Goal: Information Seeking & Learning: Learn about a topic

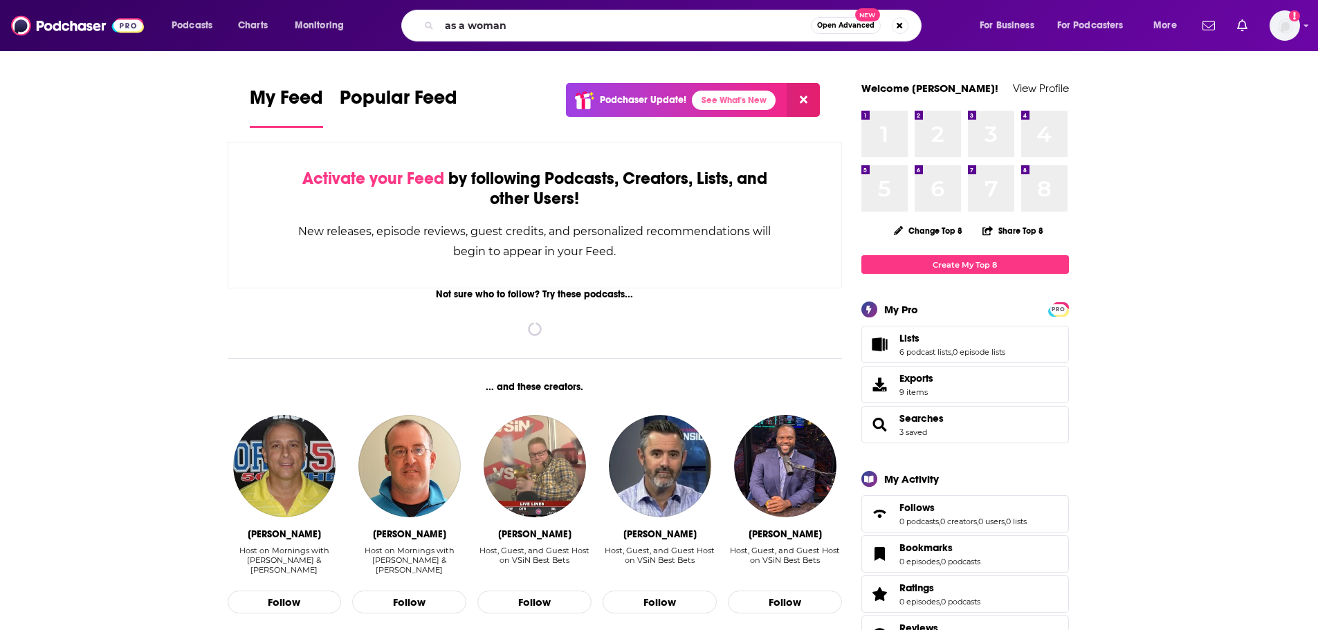
type input "as a woman"
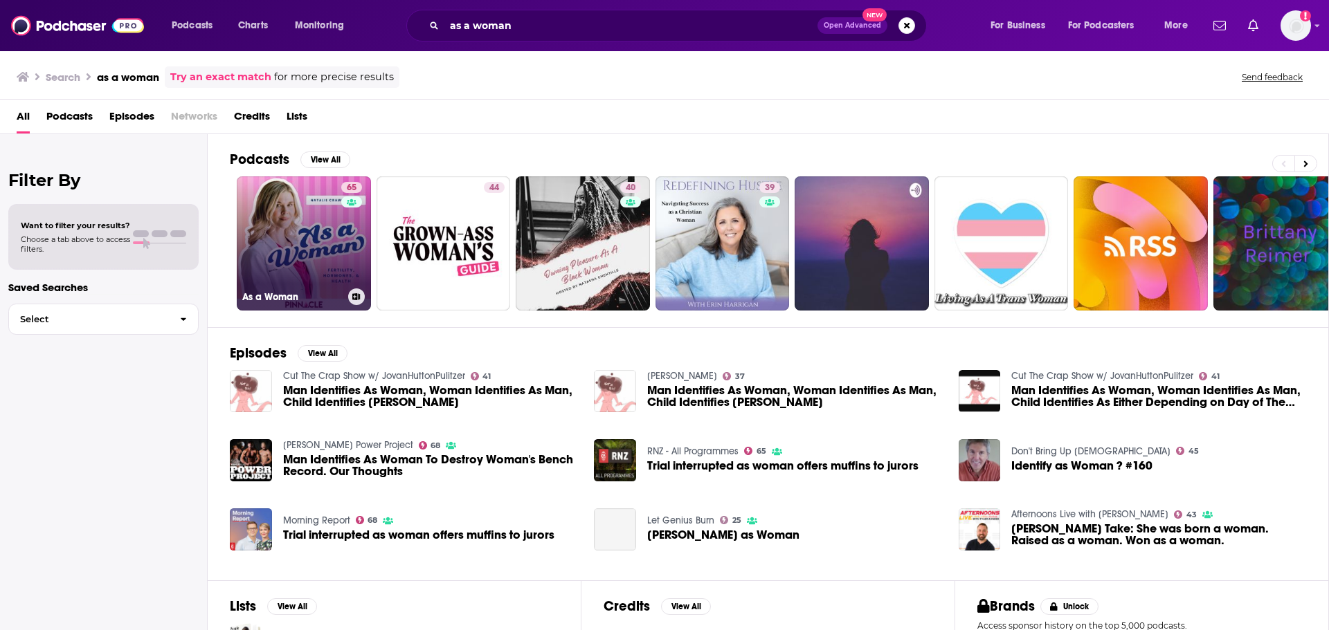
click at [300, 239] on link "65 As a Woman" at bounding box center [304, 243] width 134 height 134
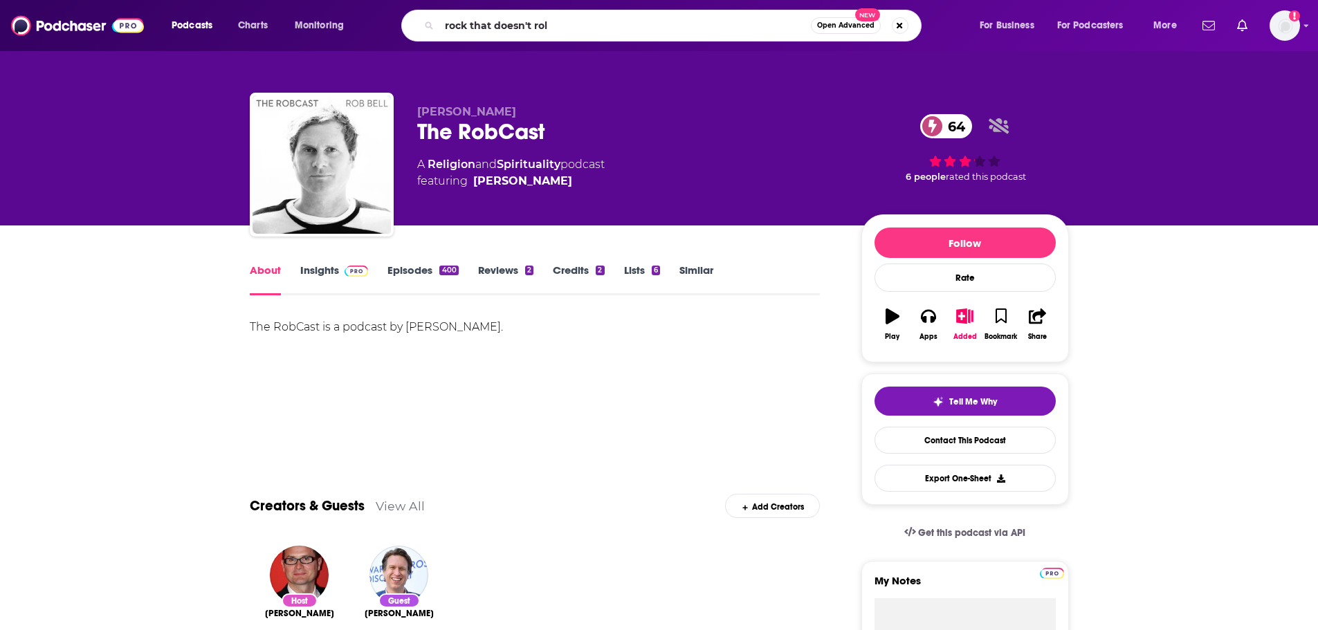
type input "rock that doesn't roll"
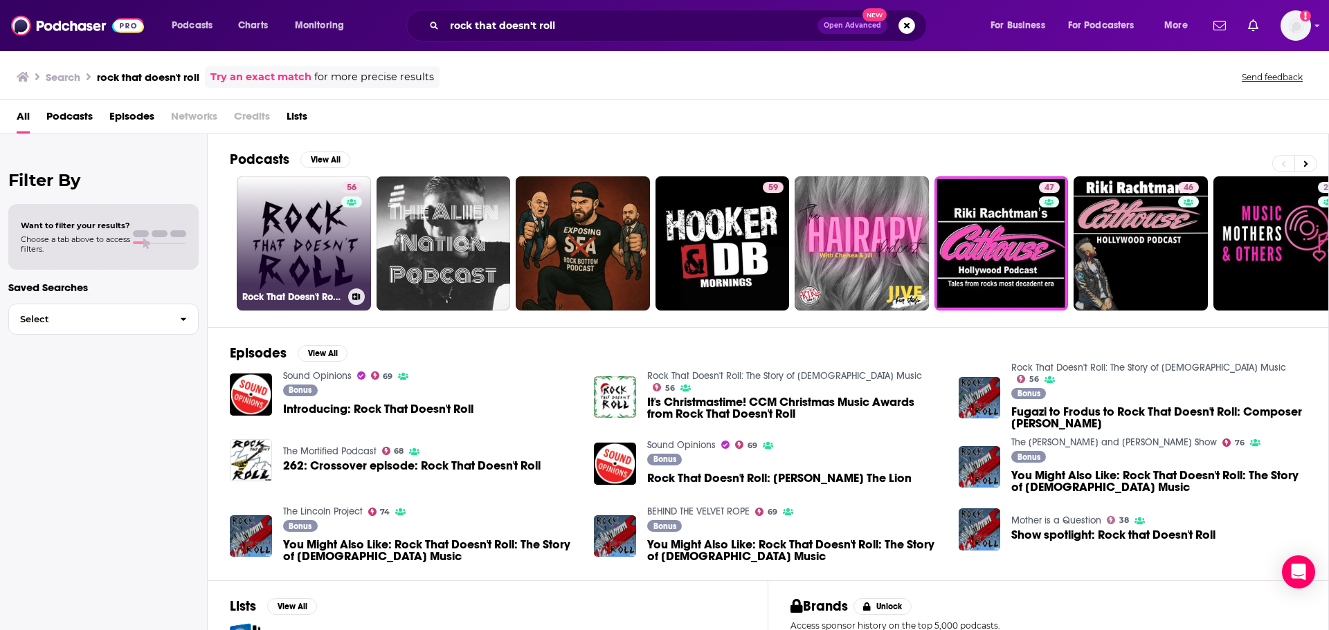
click at [305, 254] on link "56 Rock That Doesn't Roll: The Story of [DEMOGRAPHIC_DATA] Music" at bounding box center [304, 243] width 134 height 134
